Goal: Participate in discussion

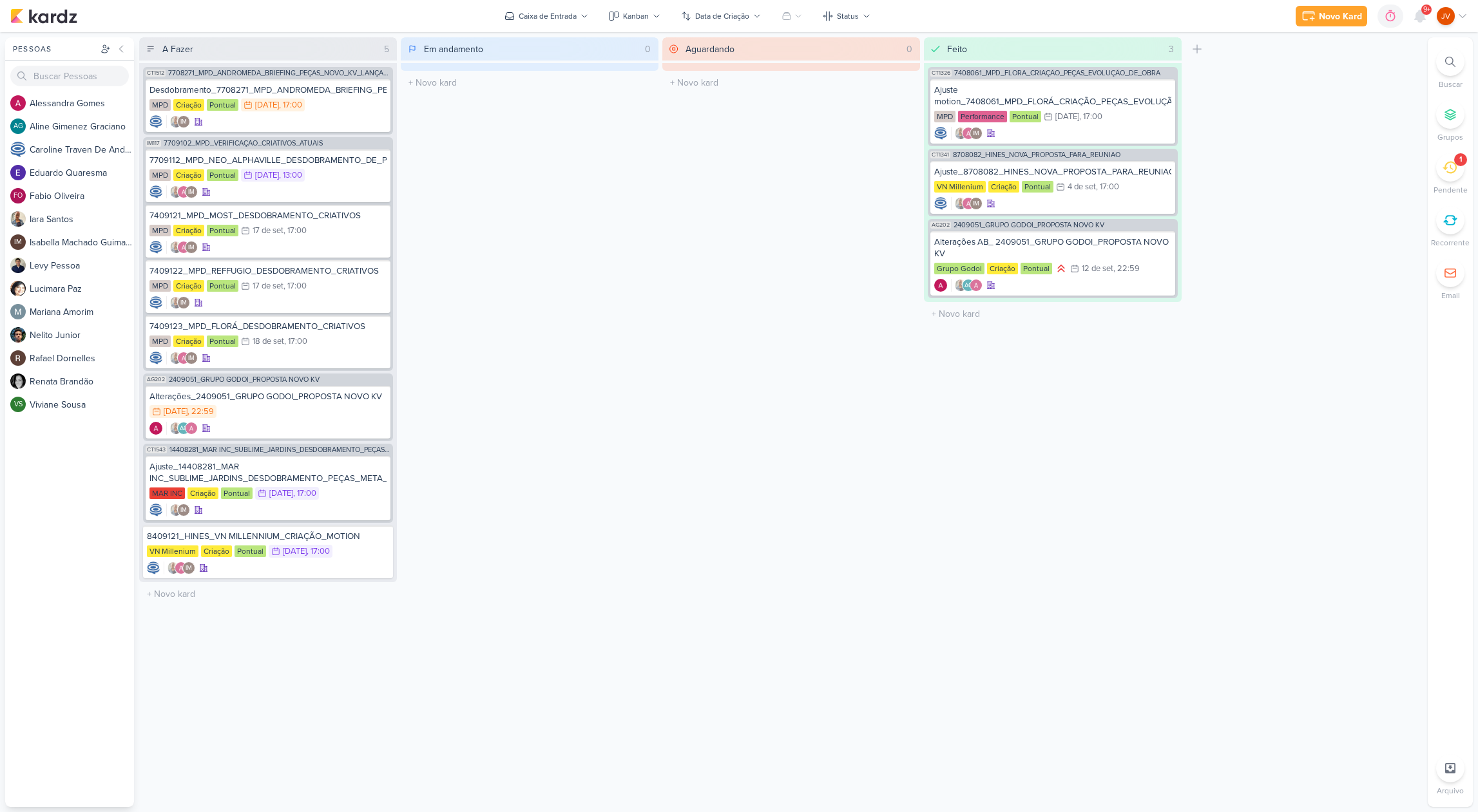
click at [1456, 167] on icon at bounding box center [1449, 168] width 14 height 13
click at [1403, 113] on div at bounding box center [1400, 101] width 31 height 31
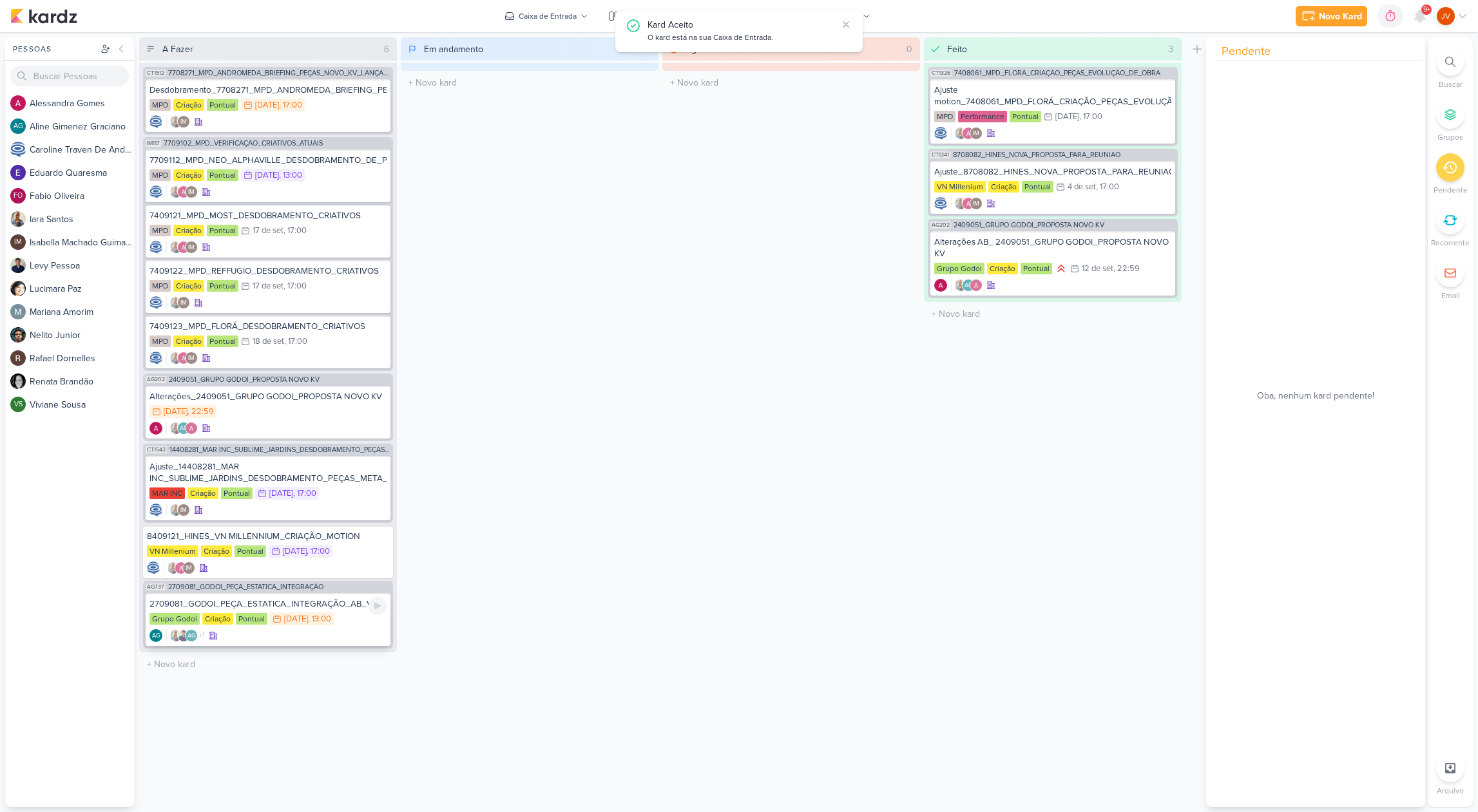
click at [311, 606] on div "2709081_GODOI_PEÇA_ESTATICA_INTEGRAÇÃO_AB_V2" at bounding box center [268, 603] width 237 height 12
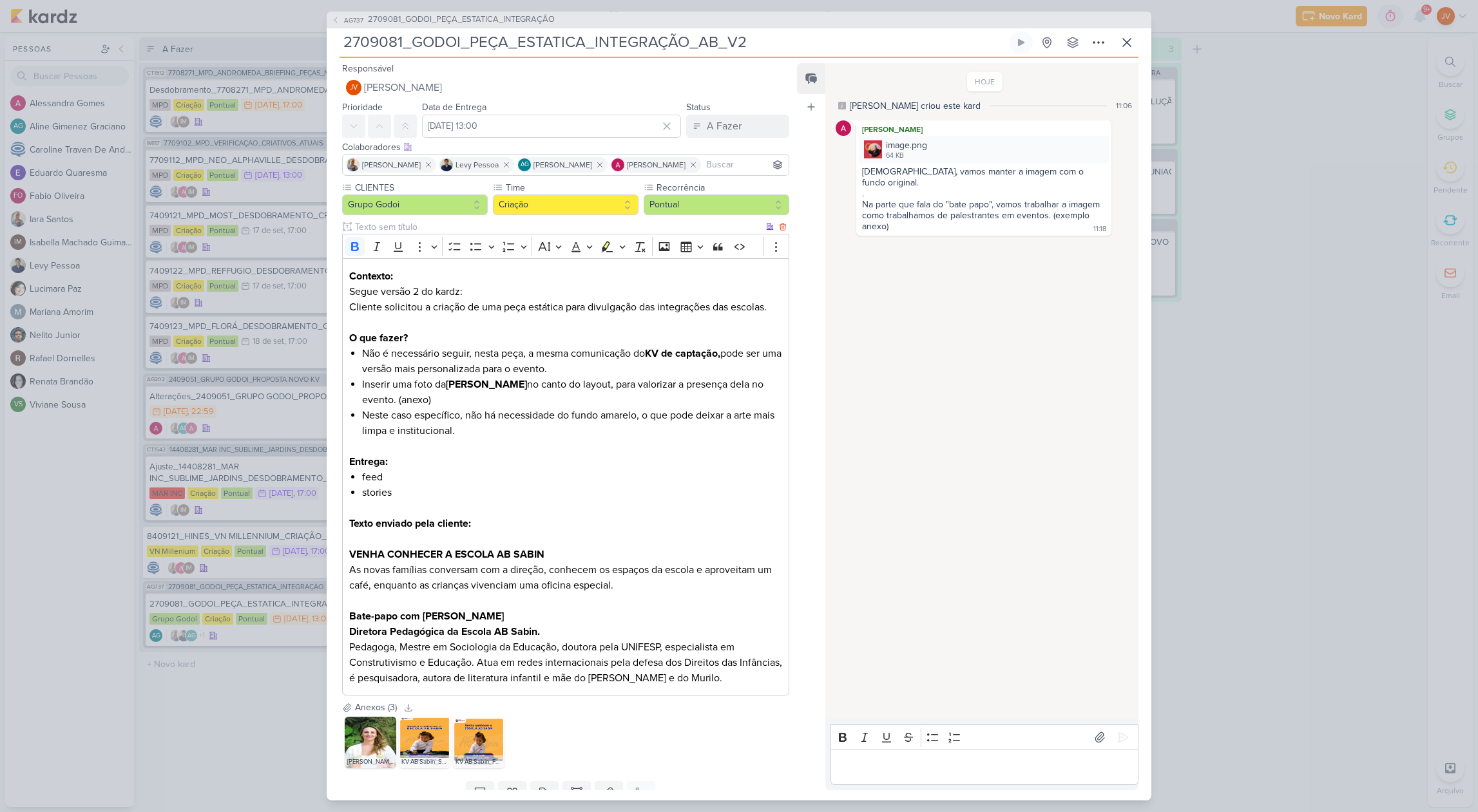
scroll to position [52, 0]
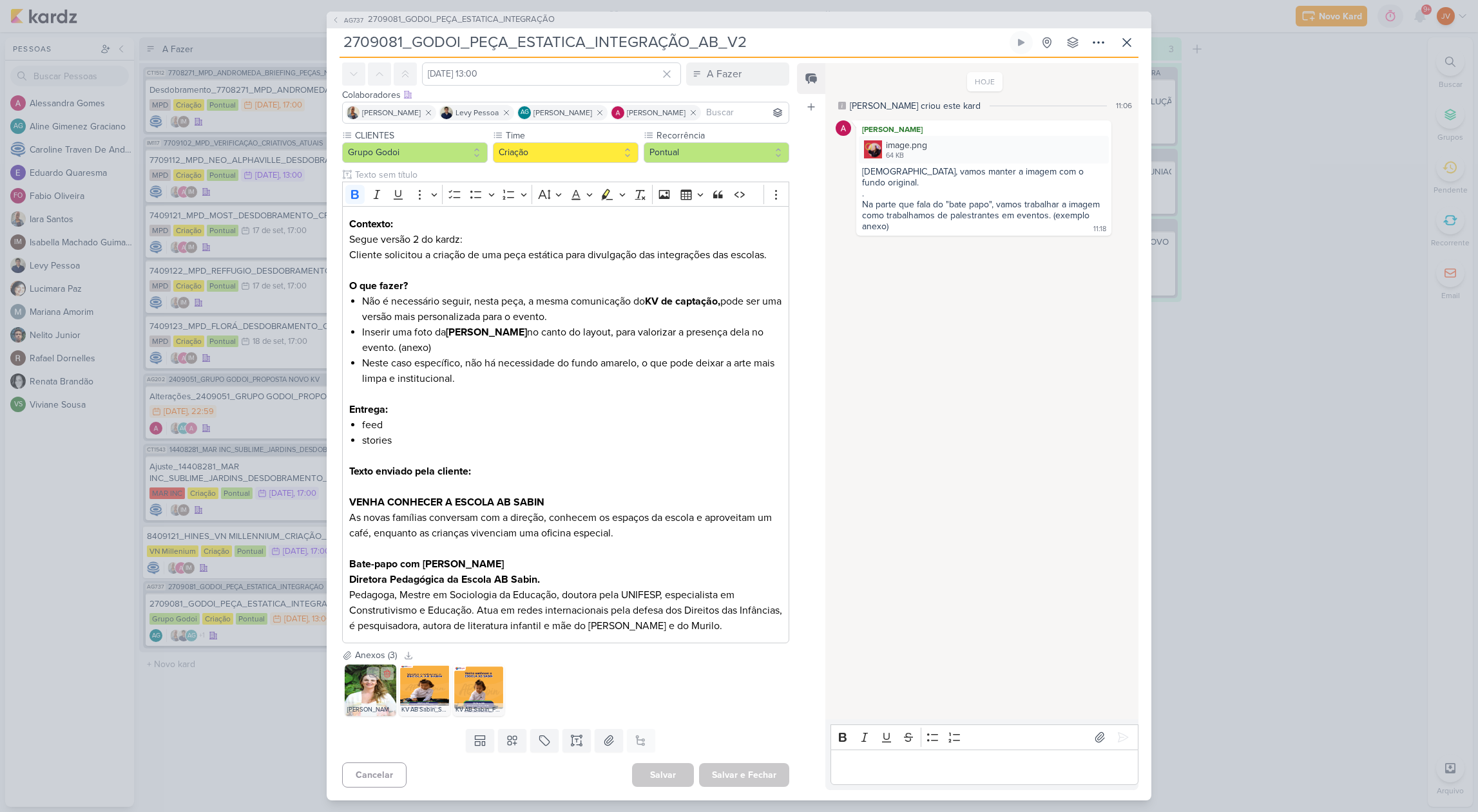
click at [360, 694] on img at bounding box center [370, 690] width 52 height 52
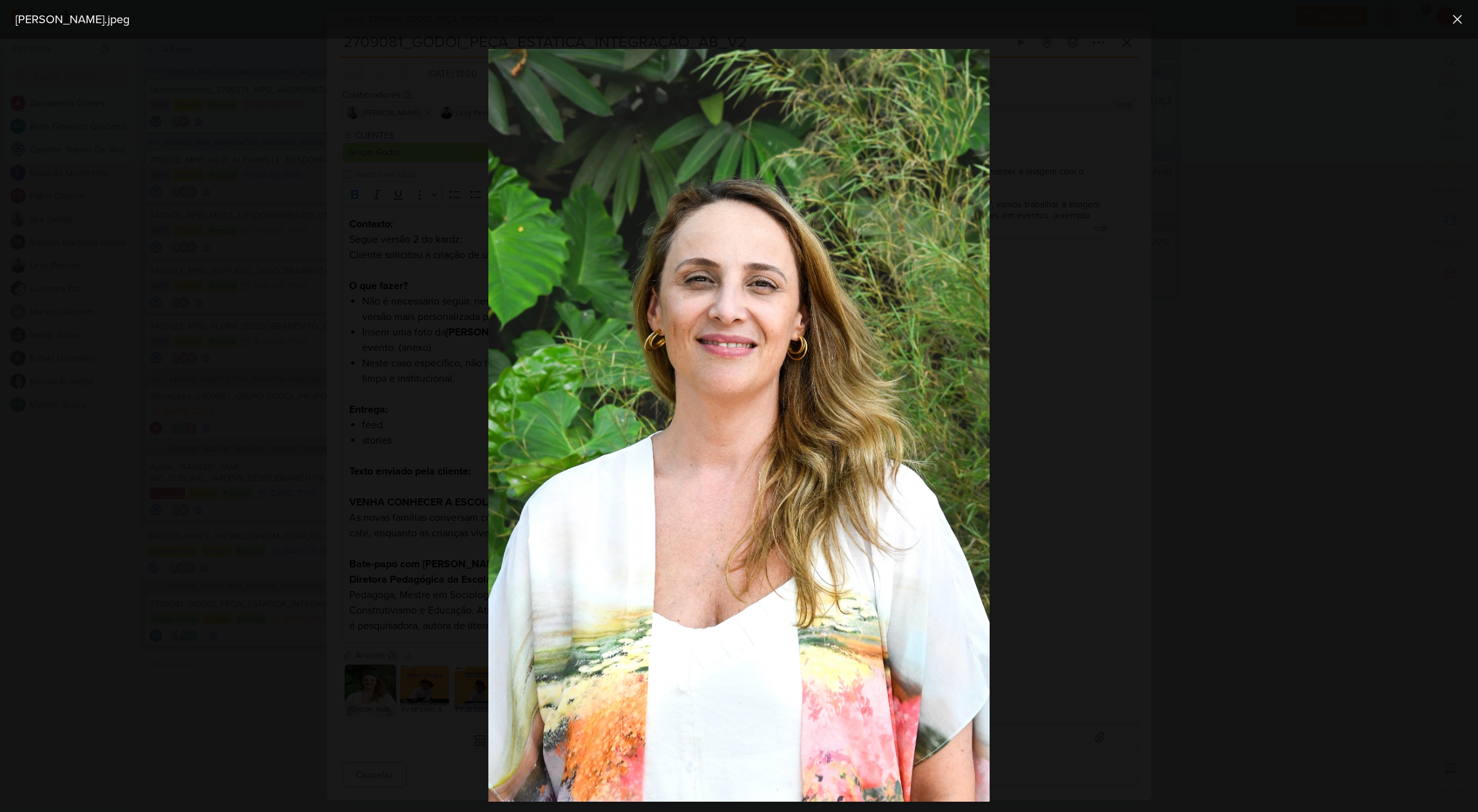
click at [316, 583] on div at bounding box center [739, 425] width 1478 height 774
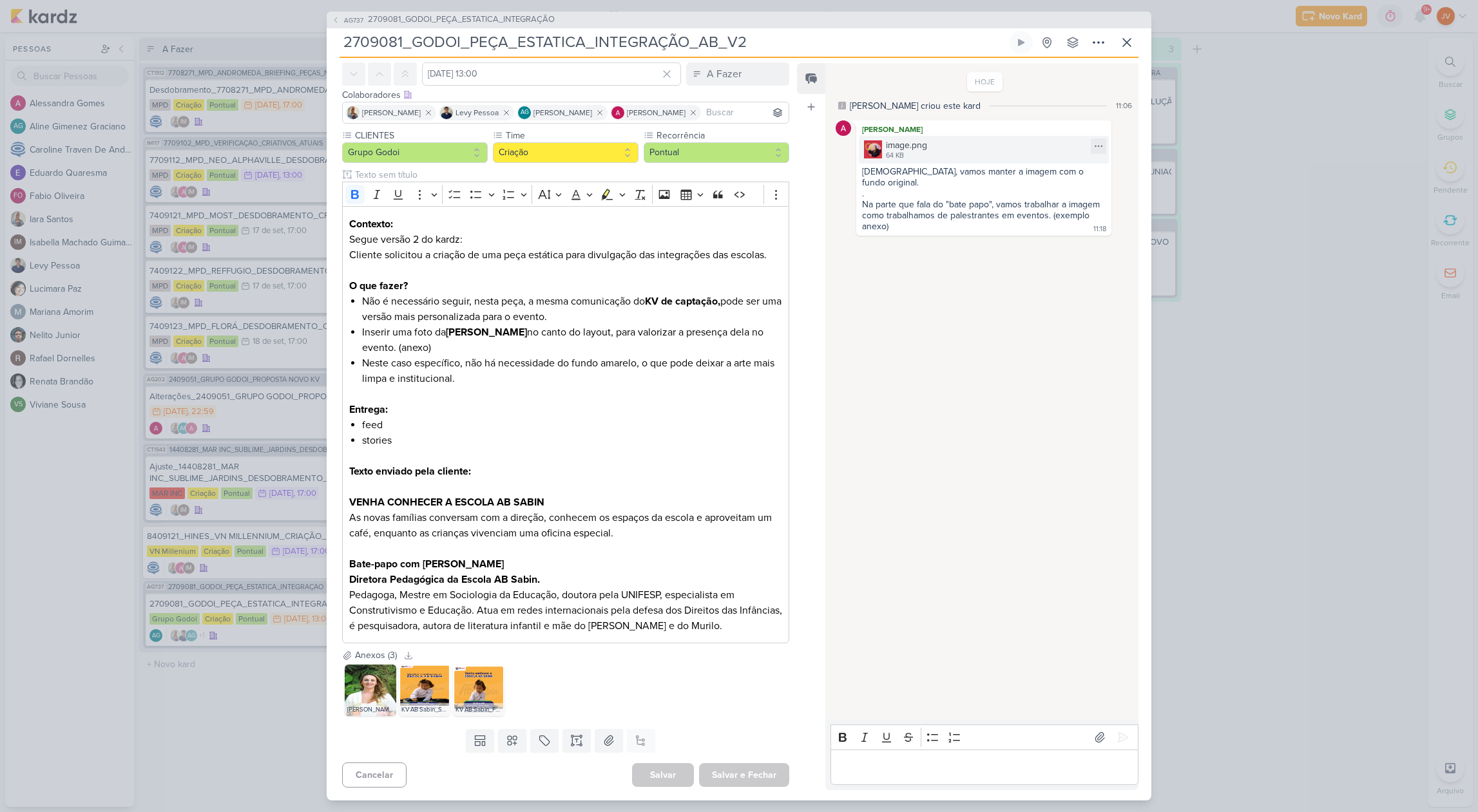
click at [867, 148] on img at bounding box center [872, 149] width 18 height 18
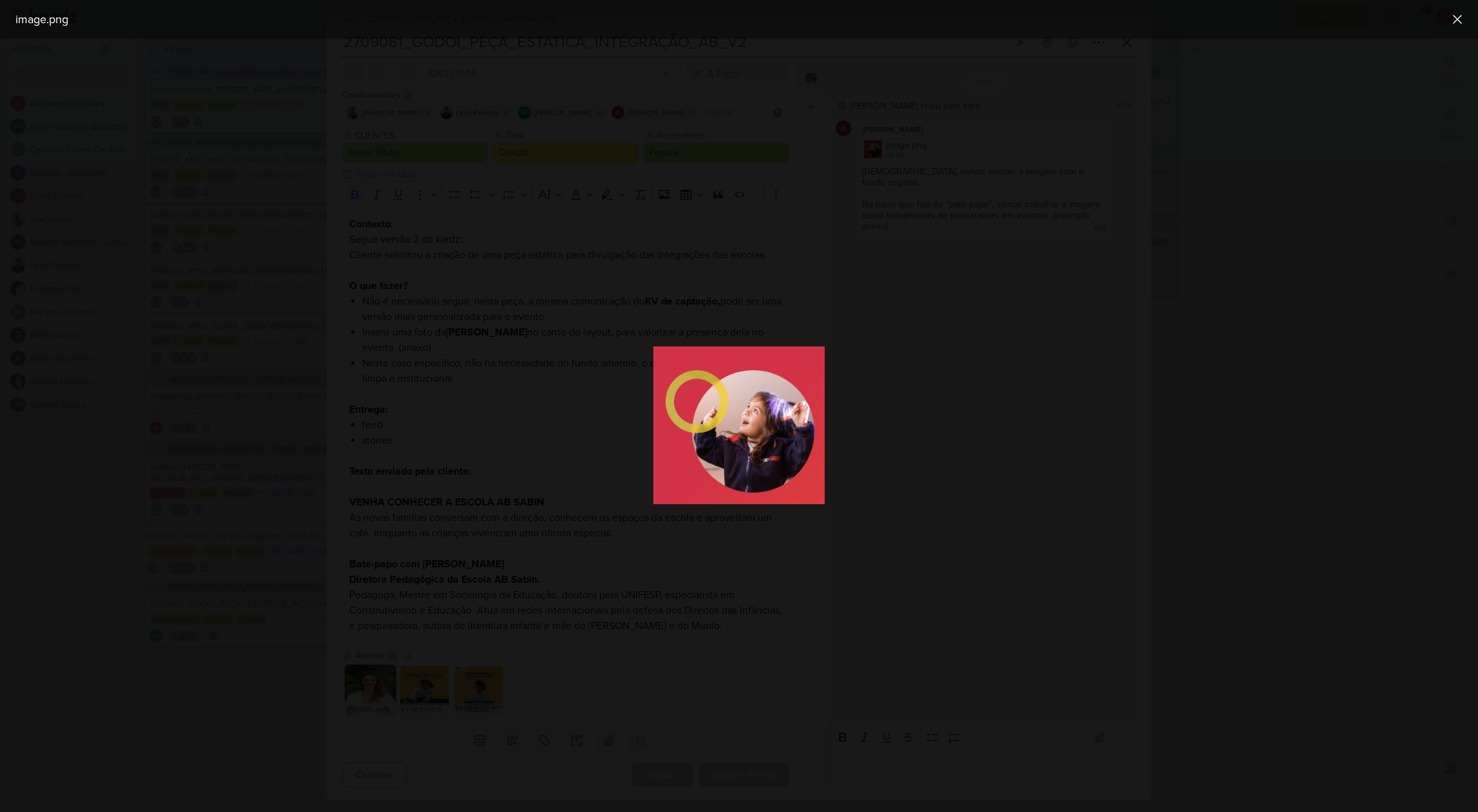
drag, startPoint x: 936, startPoint y: 312, endPoint x: 951, endPoint y: 316, distance: 15.5
click at [936, 312] on div at bounding box center [739, 425] width 1478 height 774
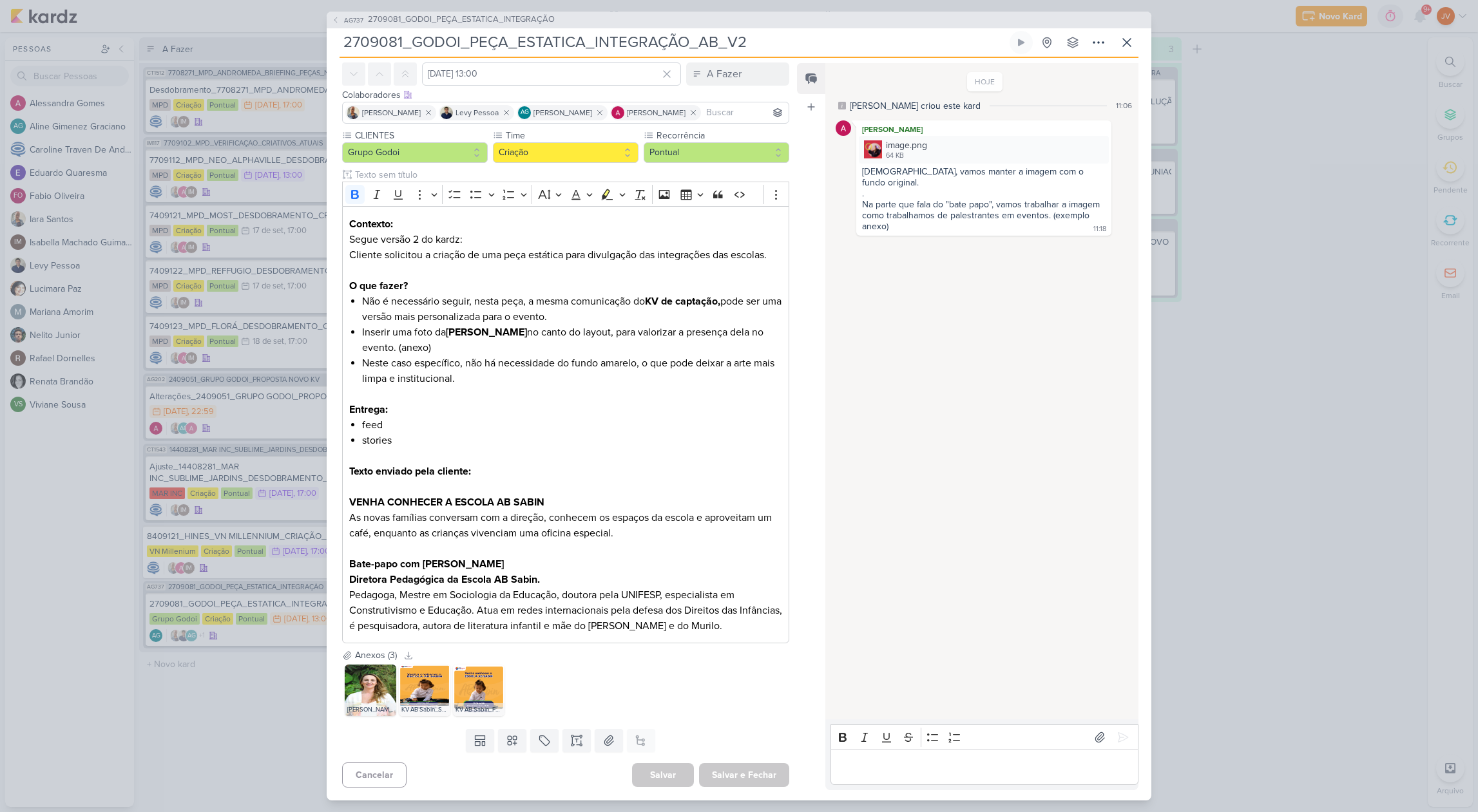
click at [915, 174] on div "[DEMOGRAPHIC_DATA], vamos manter a imagem com o fundo original." at bounding box center [984, 177] width 243 height 22
drag, startPoint x: 888, startPoint y: 146, endPoint x: 898, endPoint y: 146, distance: 10.0
click at [889, 145] on div "image.png" at bounding box center [906, 144] width 42 height 13
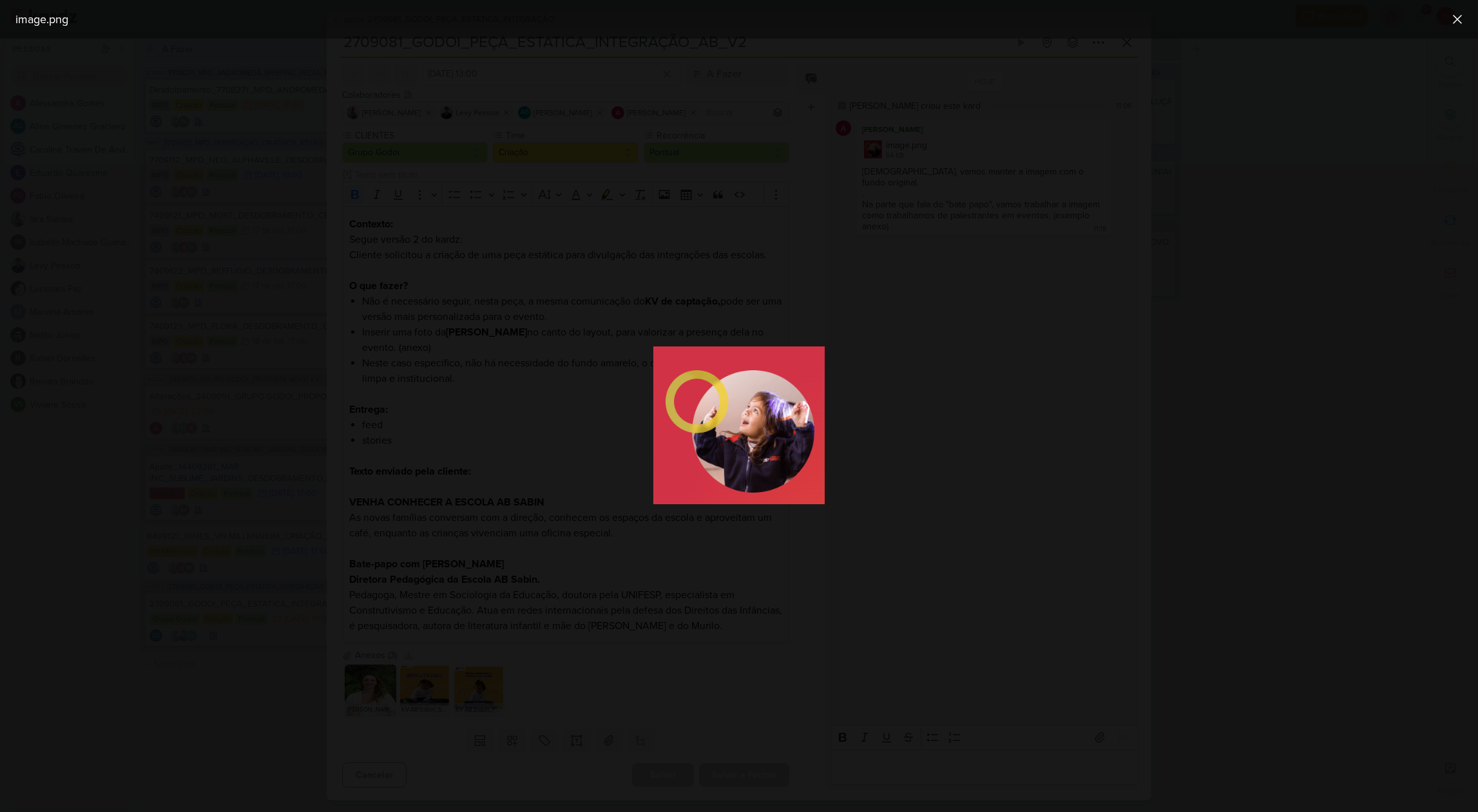
click at [895, 311] on div at bounding box center [739, 425] width 1478 height 774
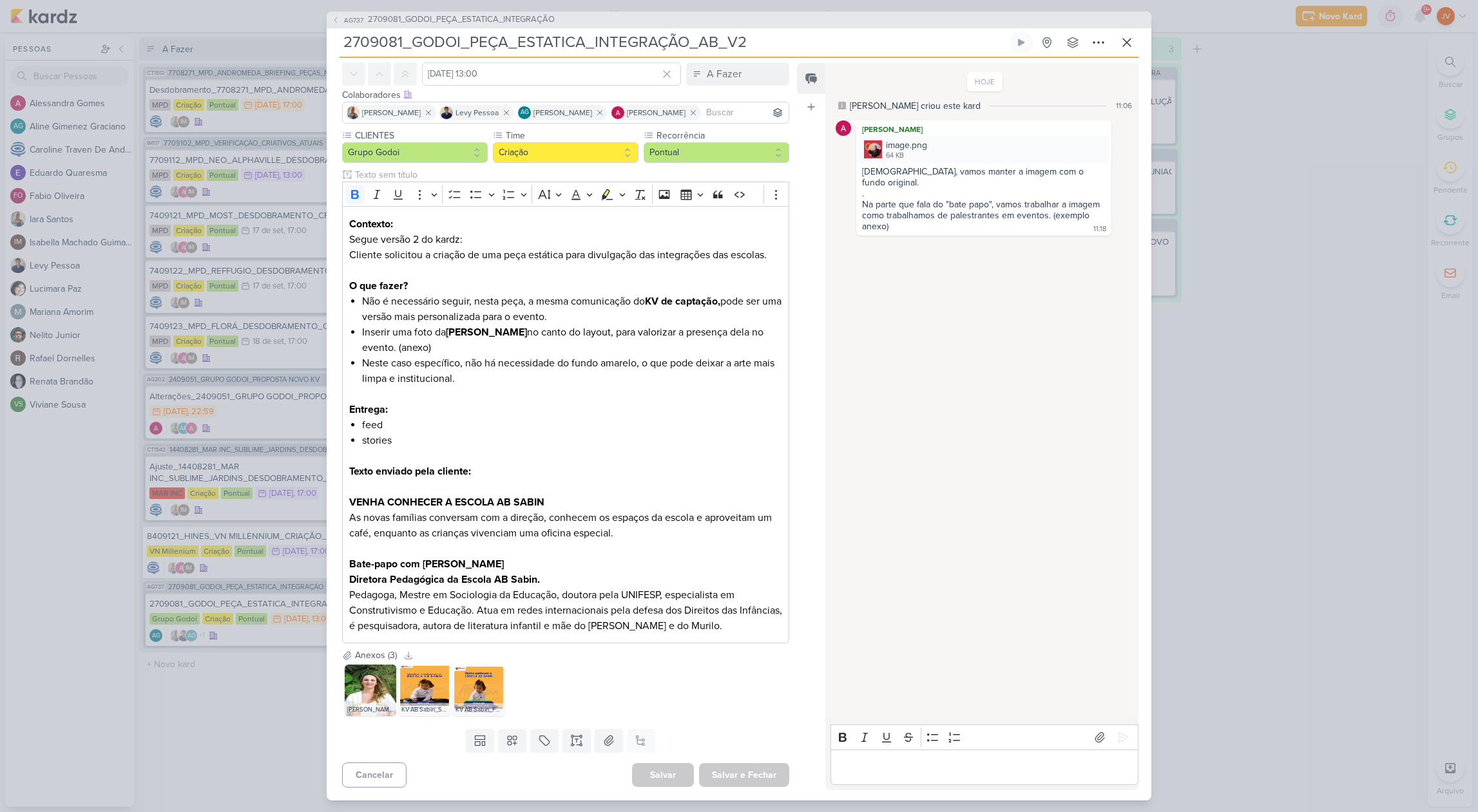
drag, startPoint x: 830, startPoint y: 102, endPoint x: 957, endPoint y: 354, distance: 282.2
click at [951, 356] on div "Feed Atrelar email Solte o email para atrelar ao kard HOJE [PERSON_NAME] criou …" at bounding box center [967, 426] width 341 height 726
click at [989, 366] on div "HOJE [PERSON_NAME] criou este kard 11:06 [PERSON_NAME] image.png 64 KB" at bounding box center [980, 391] width 312 height 655
drag, startPoint x: 226, startPoint y: 739, endPoint x: 240, endPoint y: 748, distance: 16.6
click at [226, 737] on div "AG737 2709081_GODOI_PEÇA_ESTATICA_INTEGRAÇÃO 2709081_GODOI_PEÇA_ESTATICA_INTEGR…" at bounding box center [739, 406] width 1478 height 812
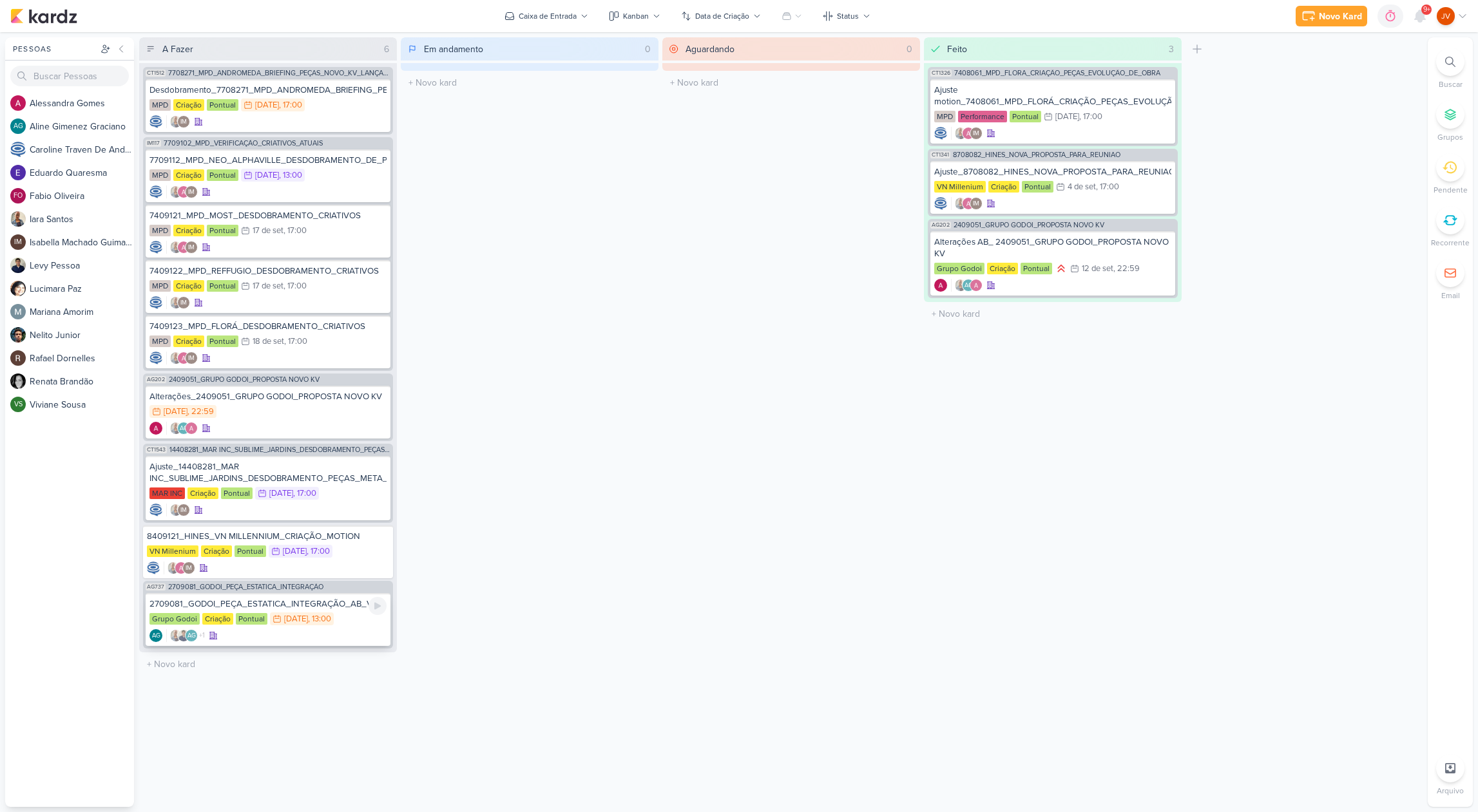
click at [335, 609] on div "2709081_GODOI_PEÇA_ESTATICA_INTEGRAÇÃO_AB_V2" at bounding box center [268, 603] width 237 height 12
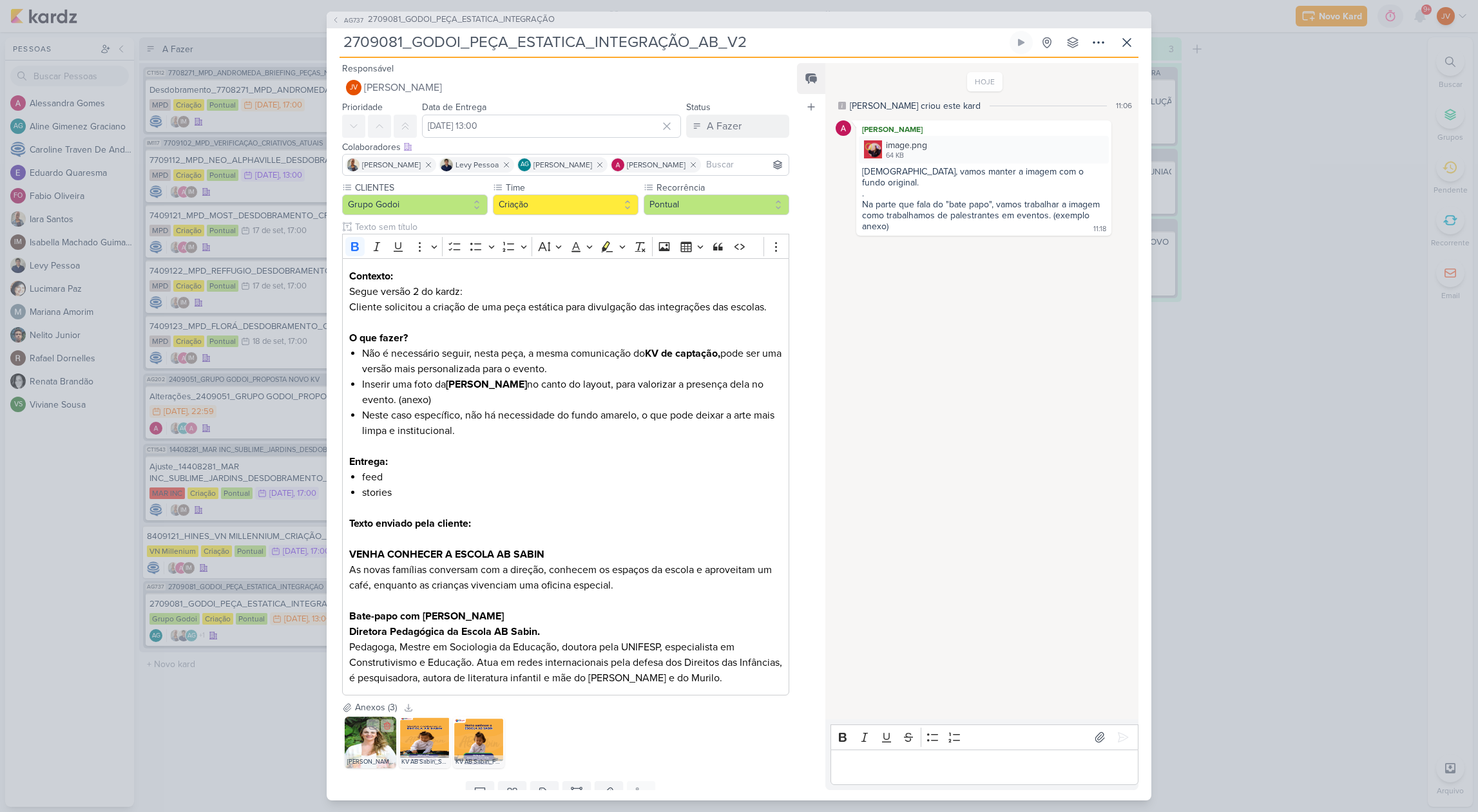
click at [372, 737] on img at bounding box center [370, 742] width 52 height 52
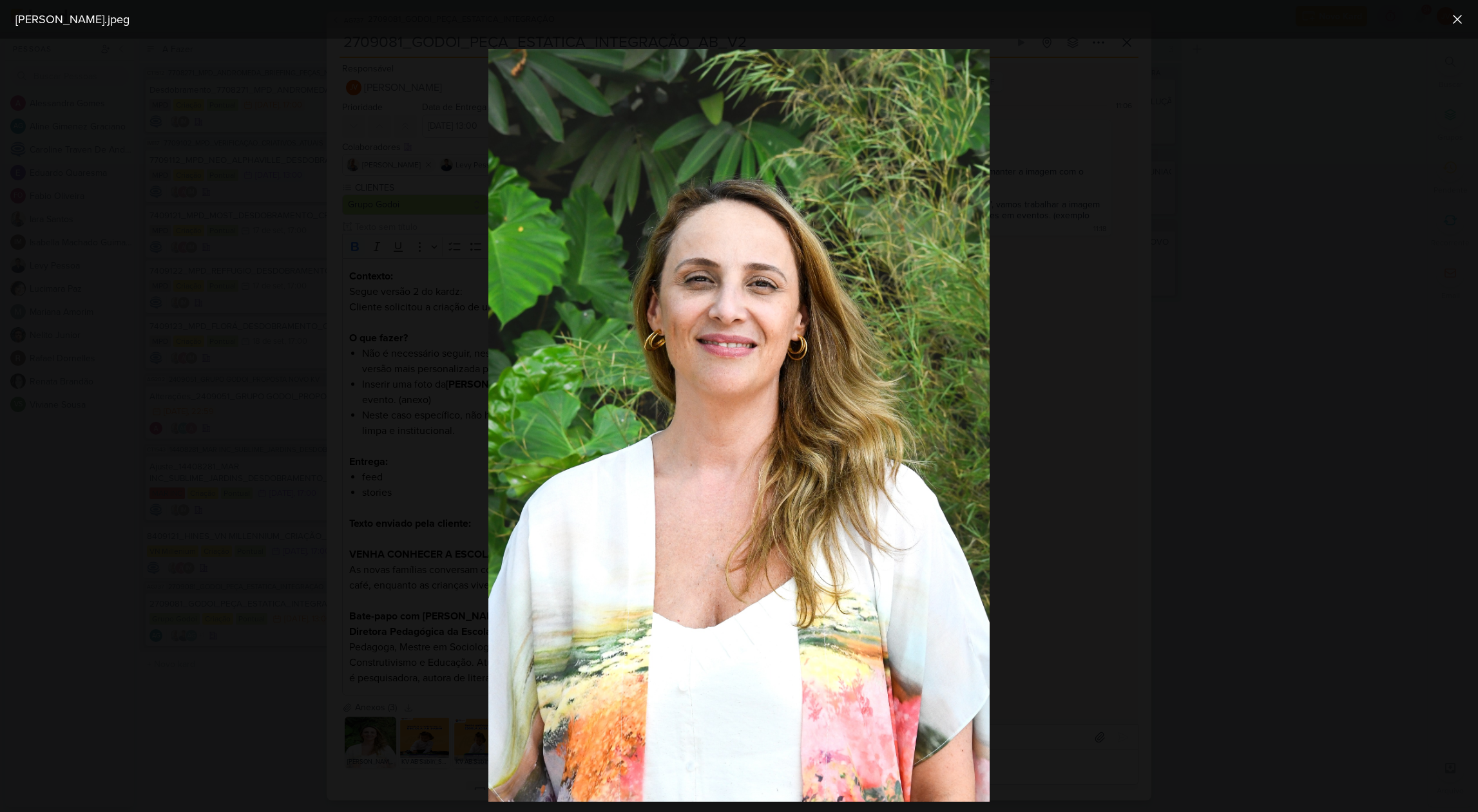
click at [321, 735] on div at bounding box center [739, 425] width 1478 height 774
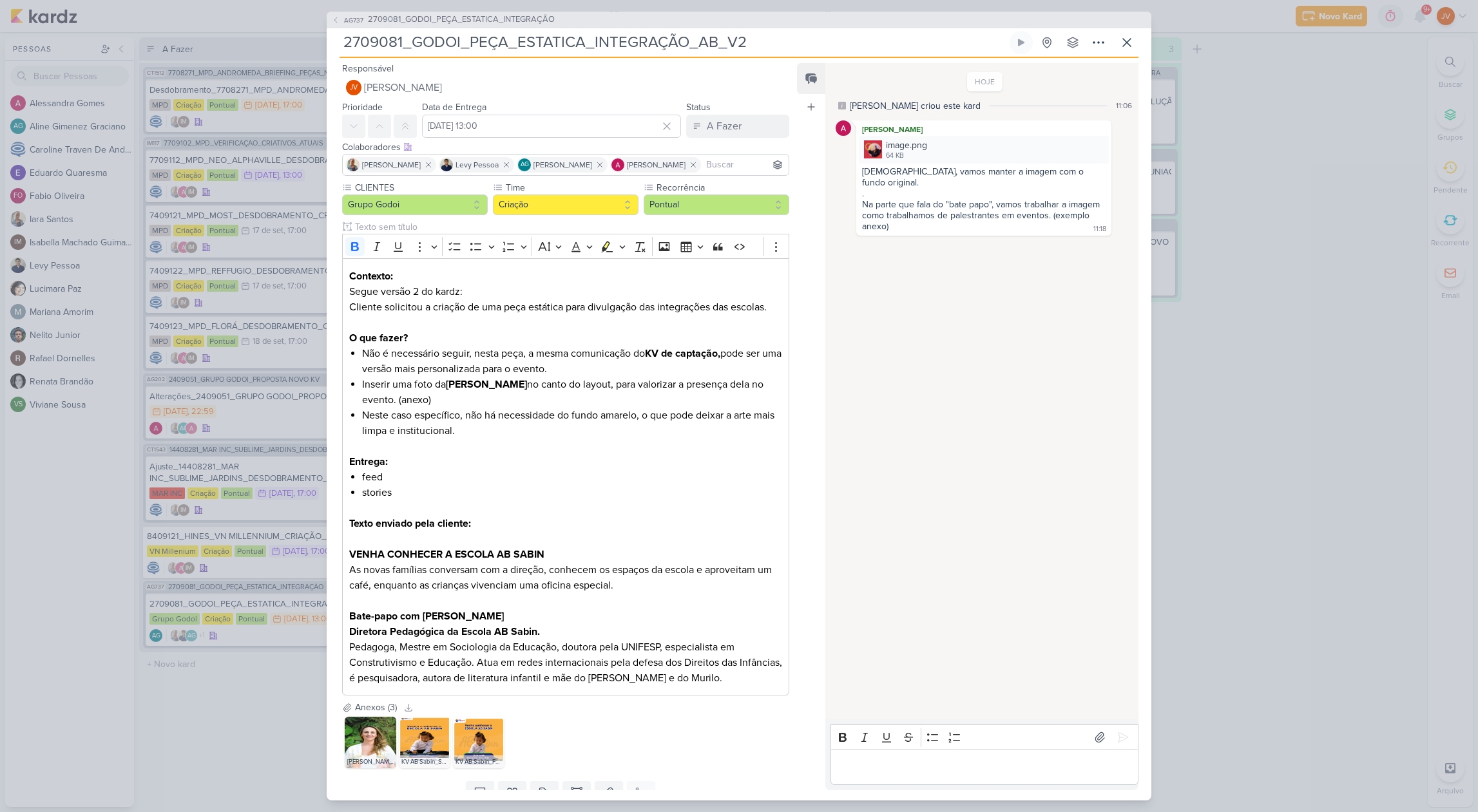
click at [1271, 311] on div "AG737 2709081_GODOI_PEÇA_ESTATICA_INTEGRAÇÃO 2709081_GODOI_PEÇA_ESTATICA_INTEGR…" at bounding box center [739, 406] width 1478 height 812
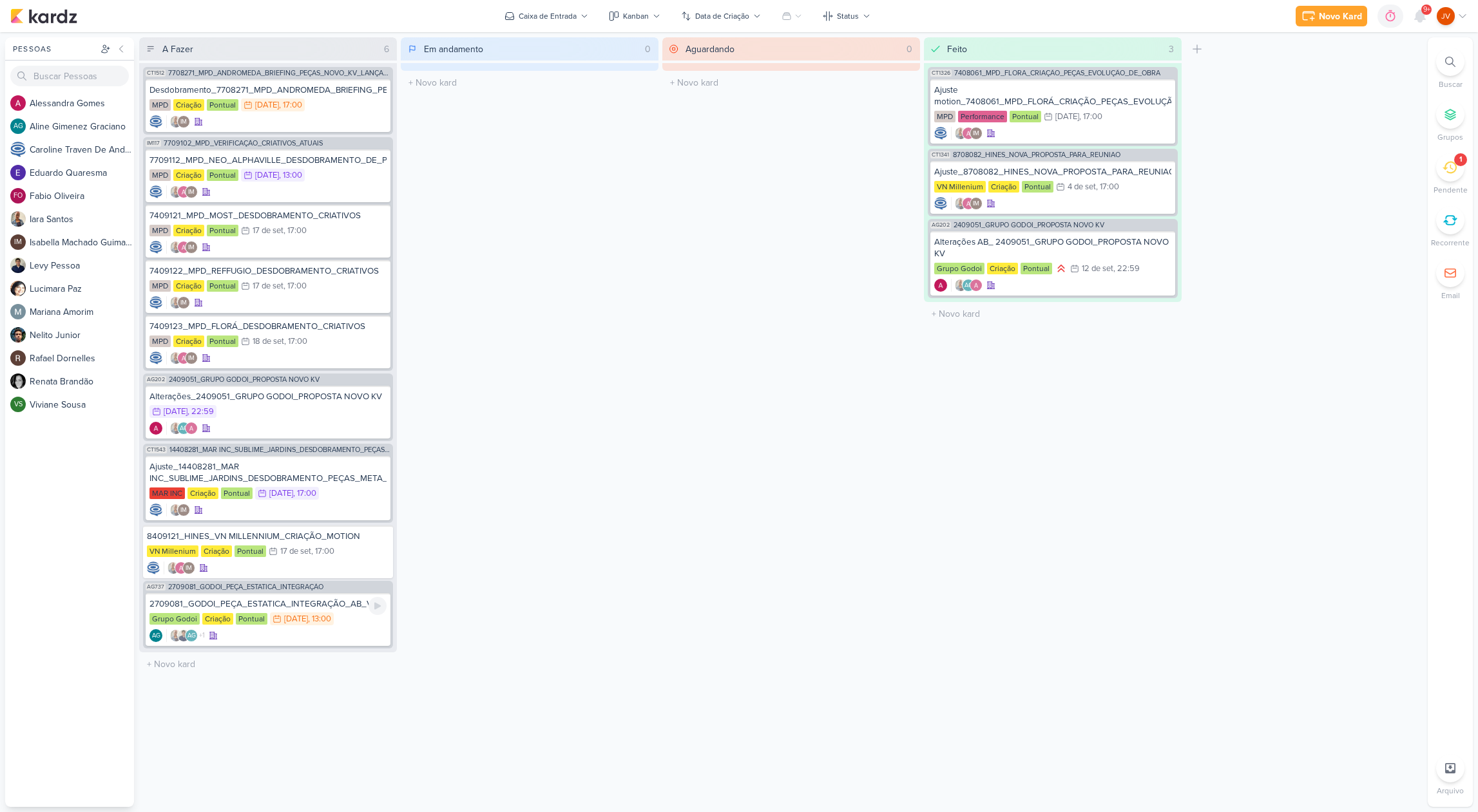
click at [303, 612] on div "2709081_GODOI_PEÇA_ESTATICA_INTEGRAÇÃO_AB_V2 Grupo Godoi Criação Pontual 15/9 […" at bounding box center [268, 619] width 245 height 53
